Goal: Information Seeking & Learning: Learn about a topic

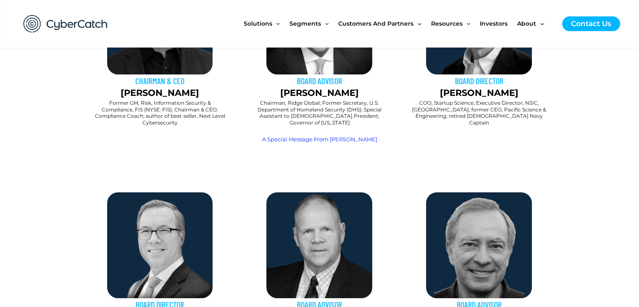
scroll to position [462, 0]
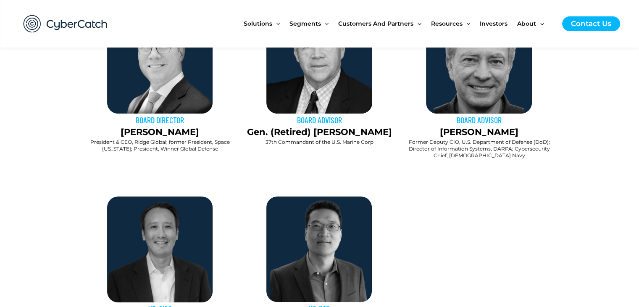
click at [309, 146] on div "BOARD ADVISOR Gen. (Retired) Robert Neller 37th Commandant of the U.S. Marine C…" at bounding box center [320, 68] width 160 height 189
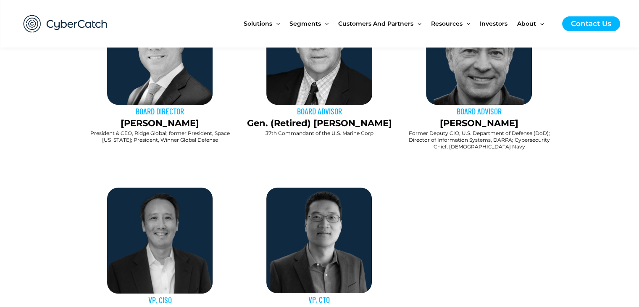
scroll to position [547, 0]
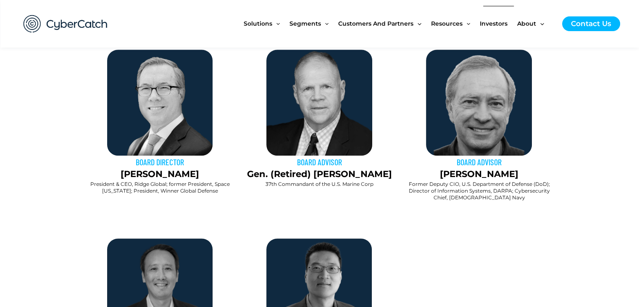
click at [500, 21] on span "Investors" at bounding box center [494, 23] width 28 height 35
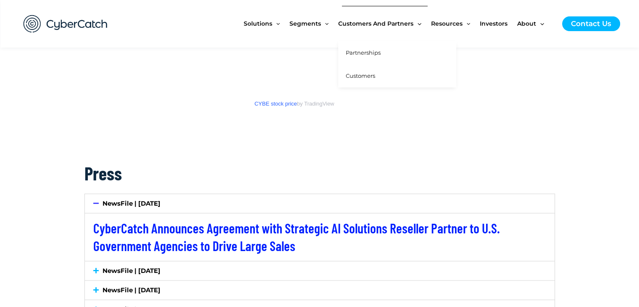
scroll to position [1177, 0]
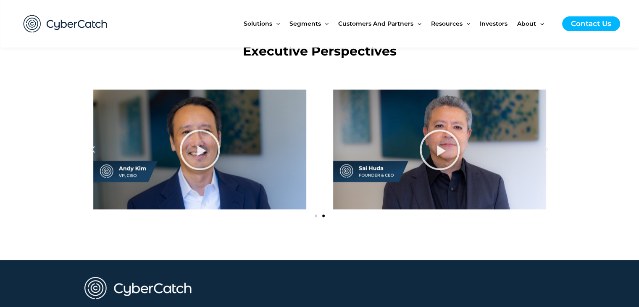
scroll to position [1209, 0]
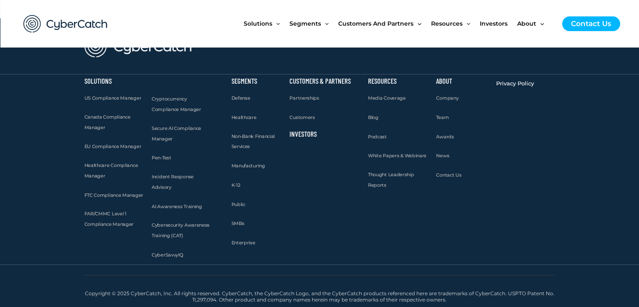
click at [317, 181] on div "Customers & Partners Partnerships Customers Investors" at bounding box center [324, 169] width 79 height 190
click at [499, 23] on span "Investors" at bounding box center [494, 23] width 28 height 35
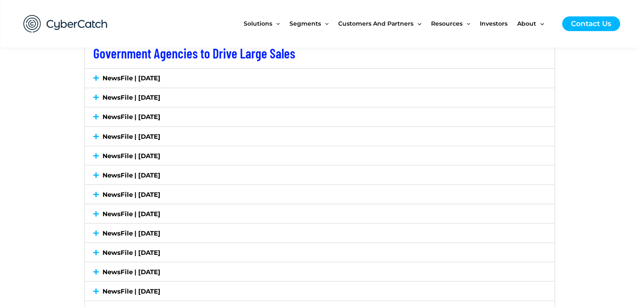
scroll to position [1387, 0]
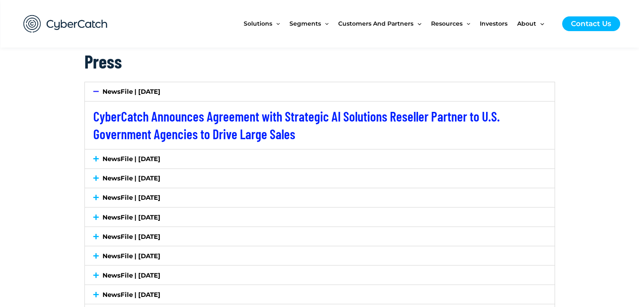
click at [99, 159] on span at bounding box center [98, 159] width 10 height 6
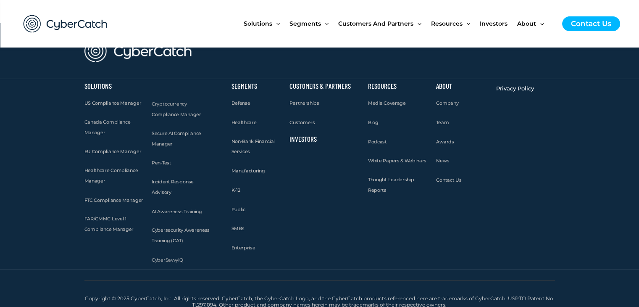
scroll to position [2333, 0]
